Goal: Find specific page/section: Find specific page/section

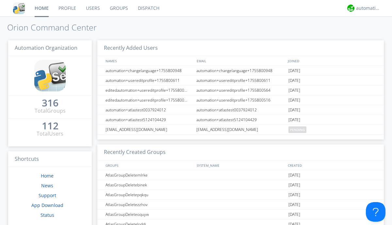
click at [148, 8] on link "Dispatch" at bounding box center [148, 8] width 31 height 16
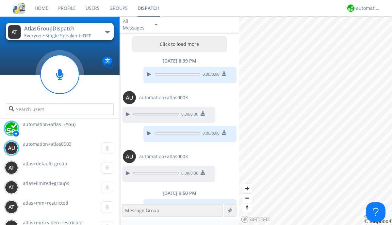
click at [178, 44] on button "Click to load more" at bounding box center [180, 44] width 96 height 16
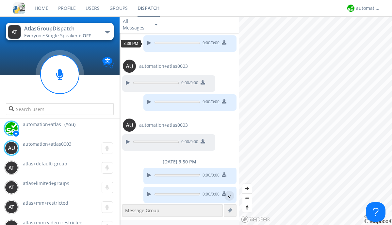
scroll to position [31, 0]
click at [227, 195] on div "^" at bounding box center [230, 196] width 10 height 10
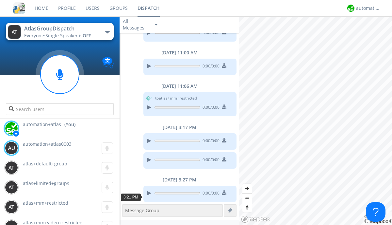
scroll to position [482, 0]
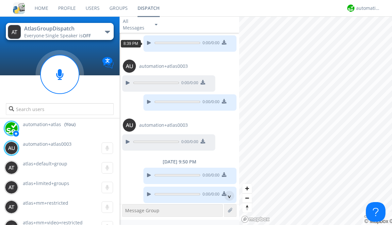
scroll to position [12, 0]
click at [227, 195] on div "^" at bounding box center [230, 196] width 10 height 10
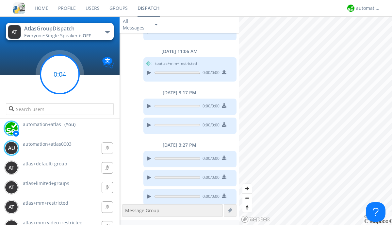
scroll to position [481, 0]
click at [60, 74] on g at bounding box center [60, 74] width 39 height 39
